Goal: Check status: Check status

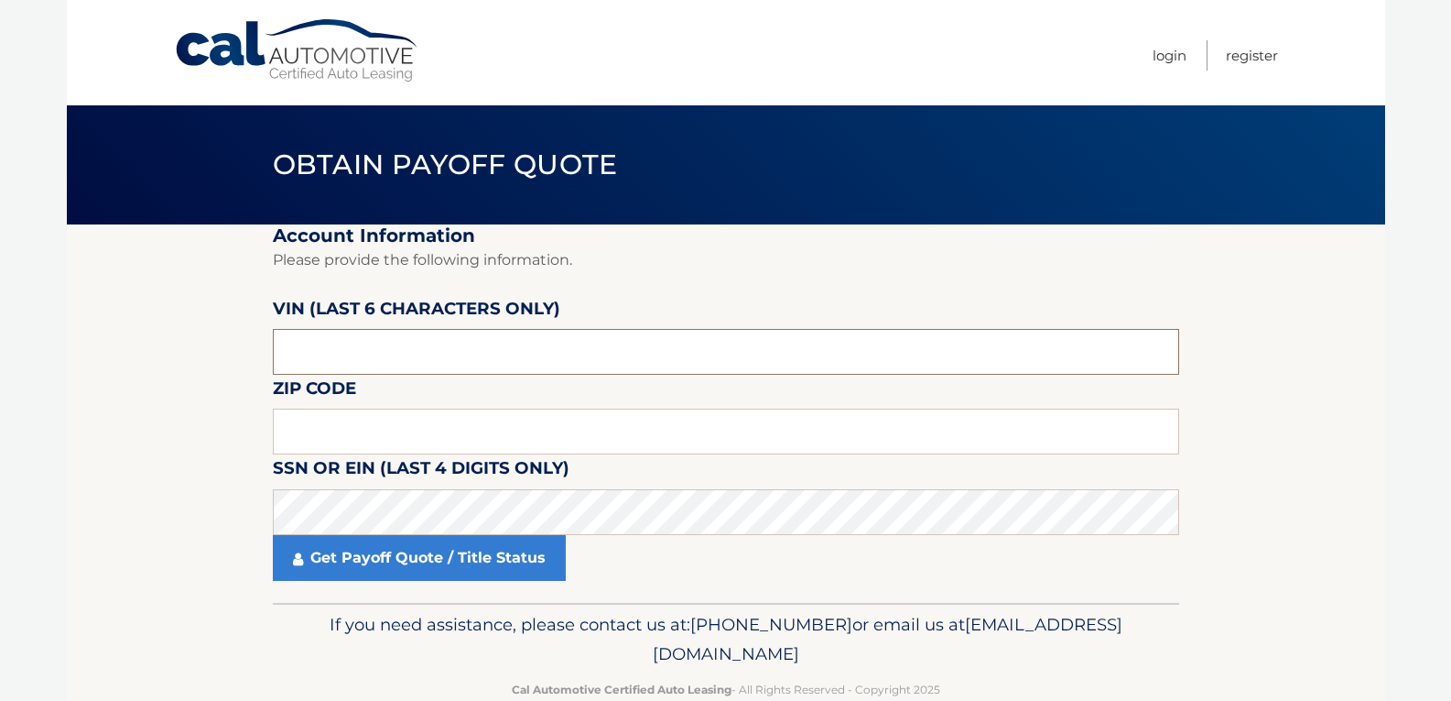
click at [525, 358] on input "text" at bounding box center [726, 352] width 907 height 46
type input "005075"
click at [807, 416] on input "text" at bounding box center [726, 431] width 907 height 46
type input "08831"
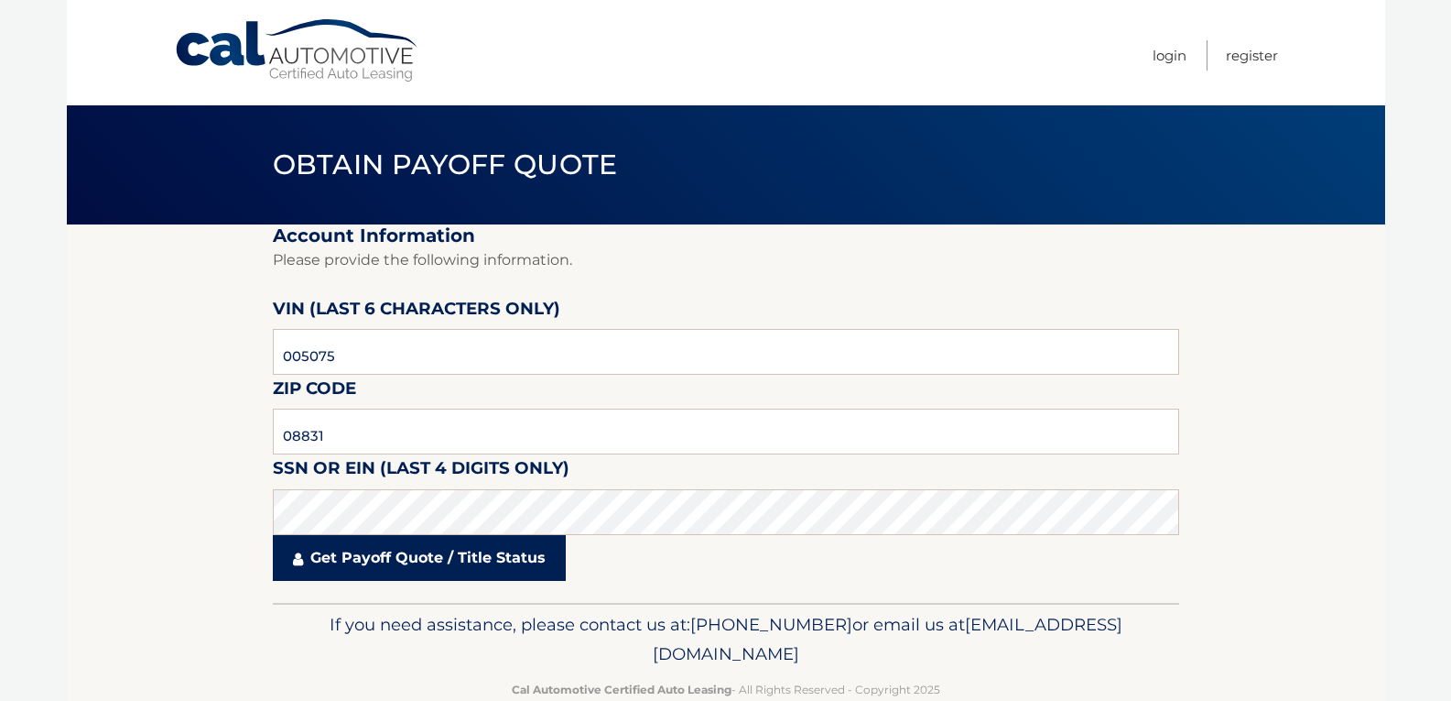
click at [531, 553] on link "Get Payoff Quote / Title Status" at bounding box center [419, 558] width 293 height 46
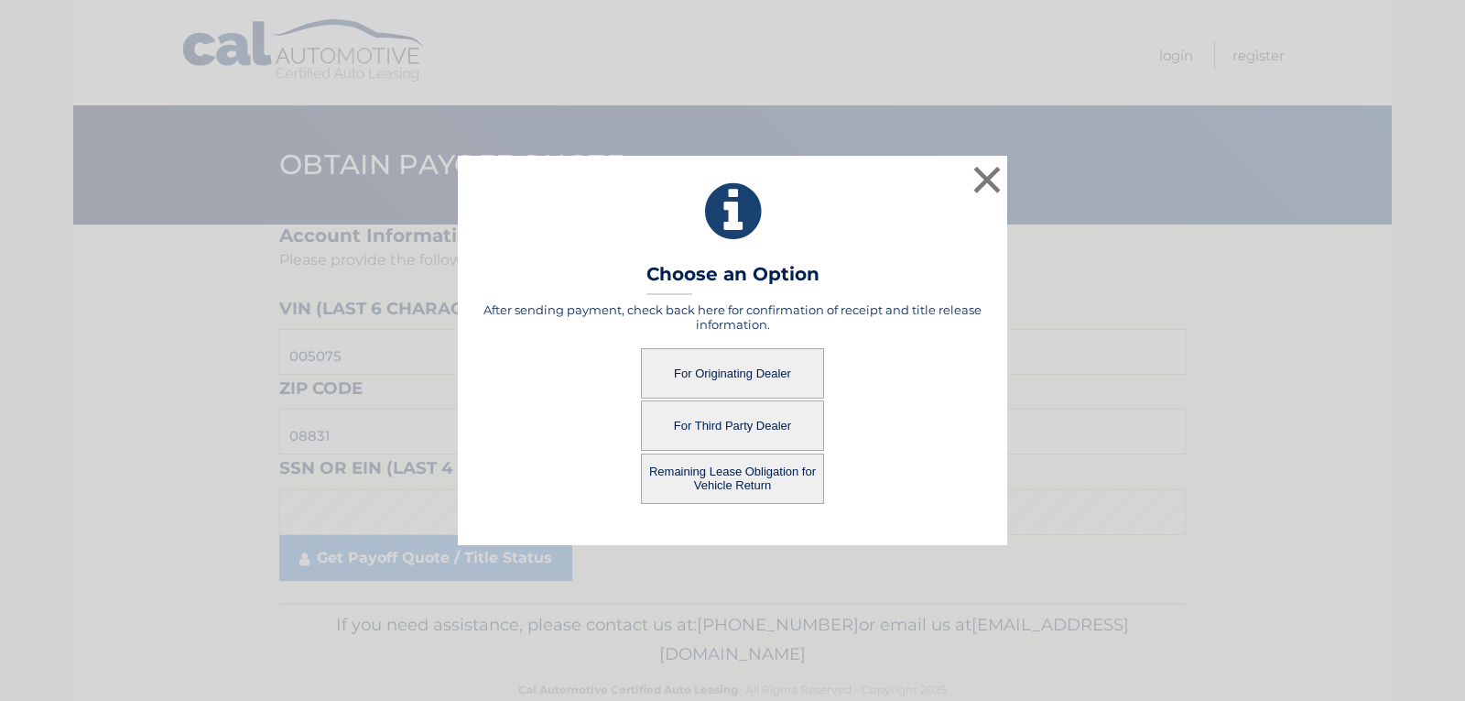
click at [772, 357] on button "For Originating Dealer" at bounding box center [732, 373] width 183 height 50
click at [744, 369] on button "For Originating Dealer" at bounding box center [732, 373] width 183 height 50
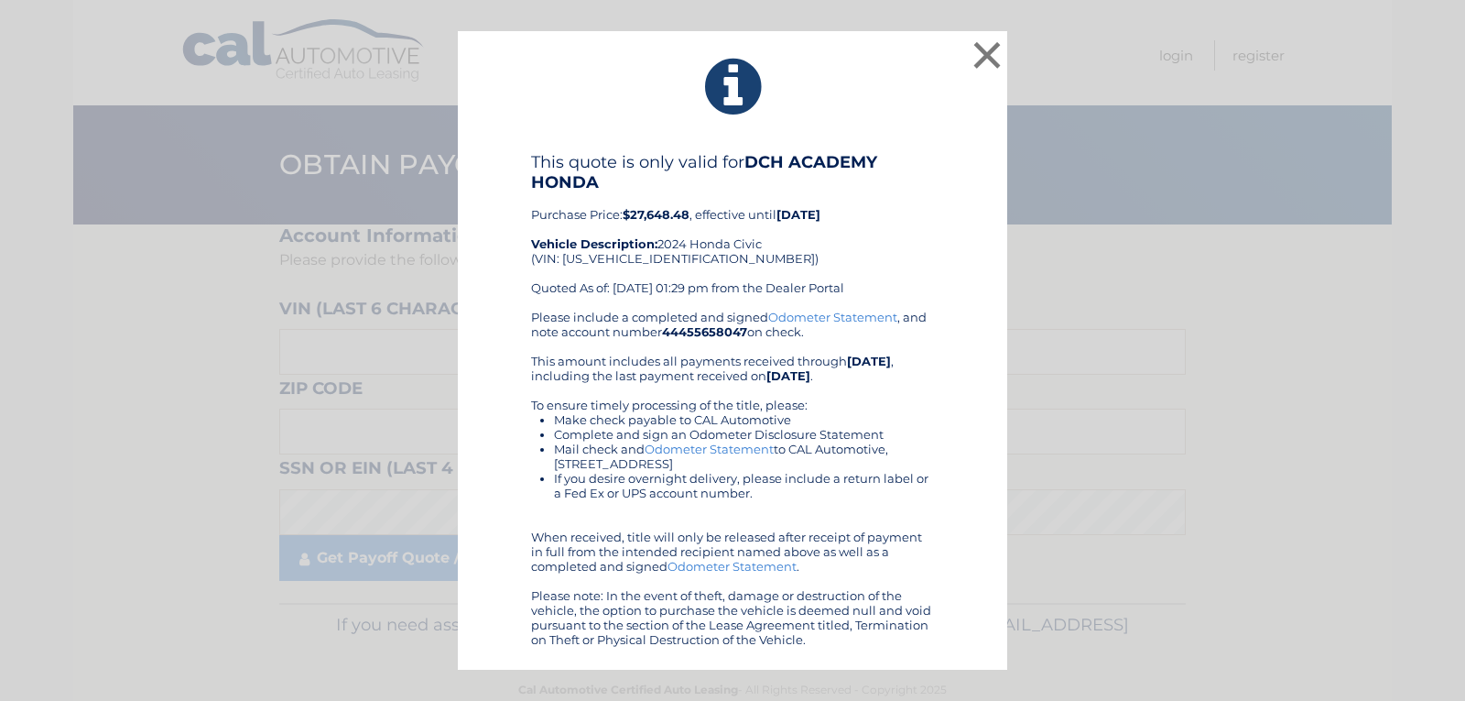
click at [776, 299] on div "This quote is only valid for DCH ACADEMY HONDA Purchase Price: $27,648.48 , eff…" at bounding box center [732, 231] width 403 height 158
click at [43, 59] on div "× This quote is only valid for DCH ACADEMY HONDA Purchase Price: $27,648.48 , e…" at bounding box center [732, 350] width 1451 height 639
